Goal: Task Accomplishment & Management: Manage account settings

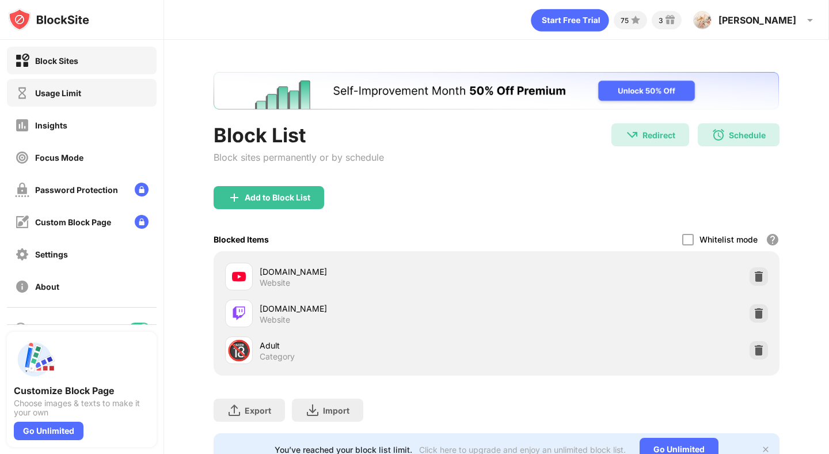
click at [86, 99] on div "Usage Limit" at bounding box center [82, 93] width 150 height 28
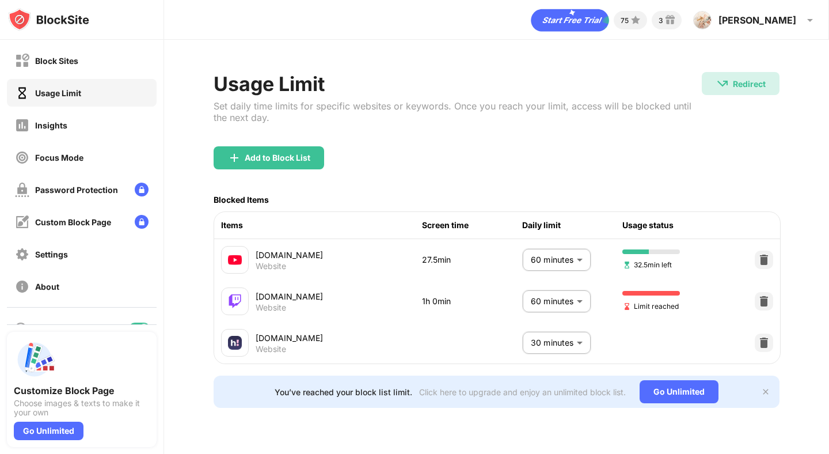
click at [574, 302] on body "Block Sites Usage Limit Insights Focus Mode Password Protection Custom Block Pa…" at bounding box center [414, 227] width 829 height 454
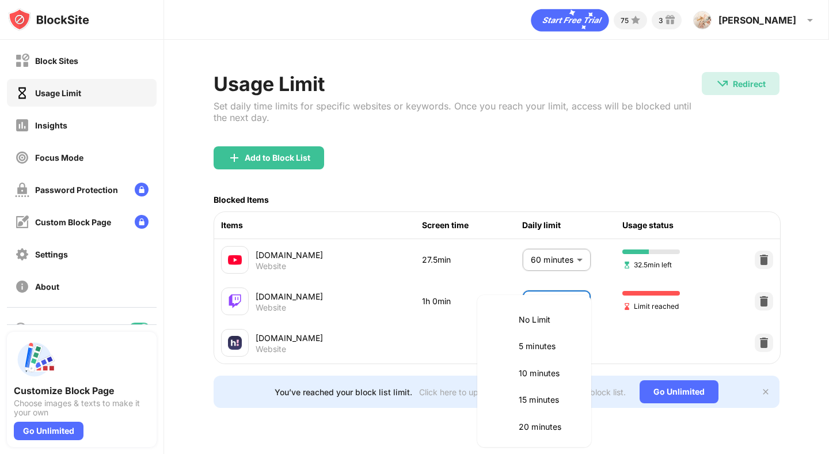
scroll to position [269, 0]
click at [548, 351] on li "55 minutes" at bounding box center [534, 343] width 100 height 26
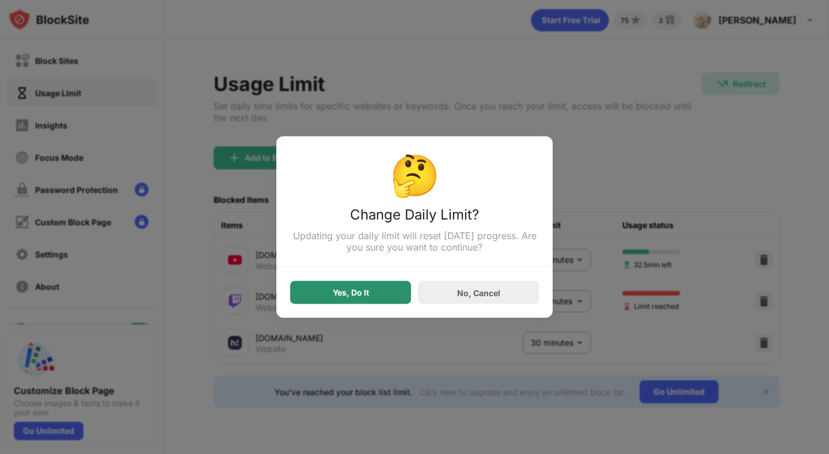
click at [381, 287] on div "Yes, Do It" at bounding box center [350, 292] width 121 height 23
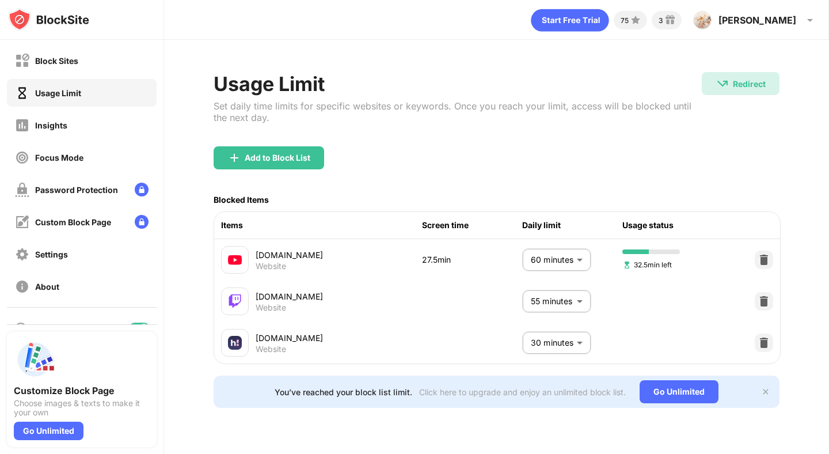
click at [549, 296] on body "Block Sites Usage Limit Insights Focus Mode Password Protection Custom Block Pa…" at bounding box center [414, 227] width 829 height 454
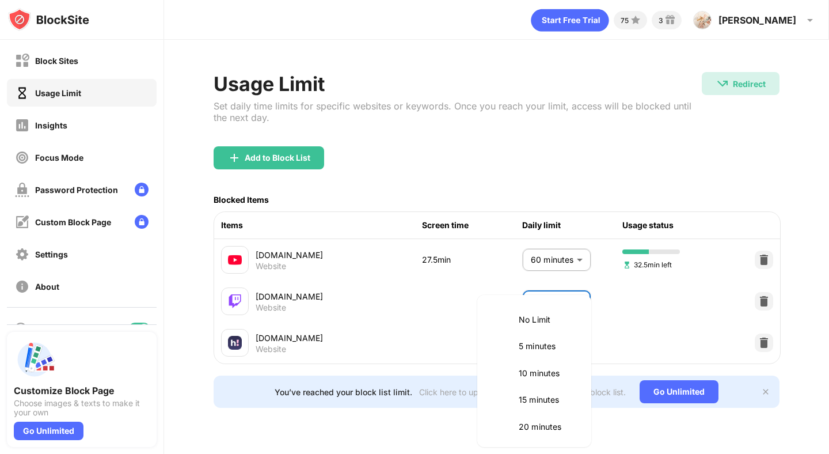
scroll to position [242, 0]
click at [514, 395] on li "60 minutes" at bounding box center [534, 397] width 100 height 26
type input "**"
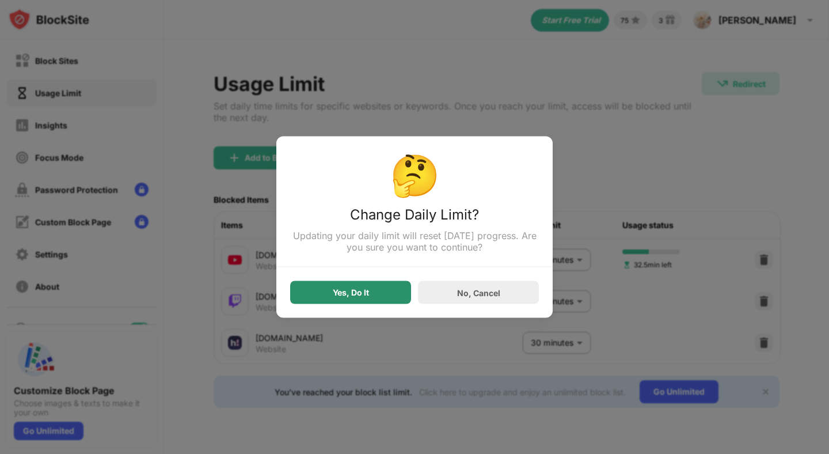
click at [375, 287] on div "Yes, Do It" at bounding box center [350, 292] width 121 height 23
